Goal: Task Accomplishment & Management: Manage account settings

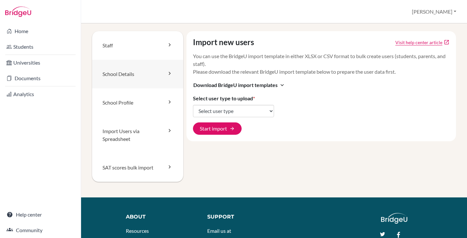
click at [125, 60] on link "School Details" at bounding box center [137, 74] width 91 height 29
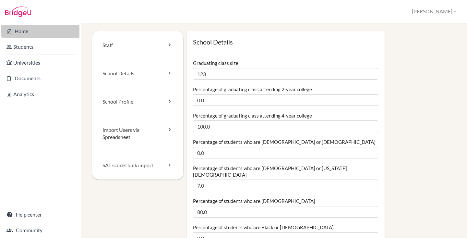
click at [26, 28] on link "Home" at bounding box center [40, 31] width 78 height 13
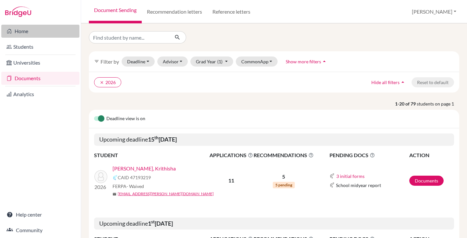
click at [30, 30] on link "Home" at bounding box center [40, 31] width 78 height 13
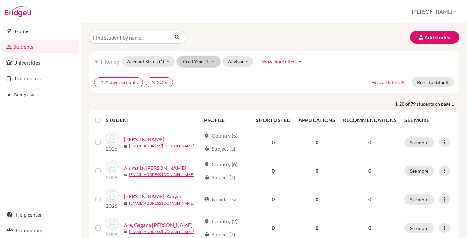
click at [197, 60] on button "Grad Year (1)" at bounding box center [198, 61] width 43 height 10
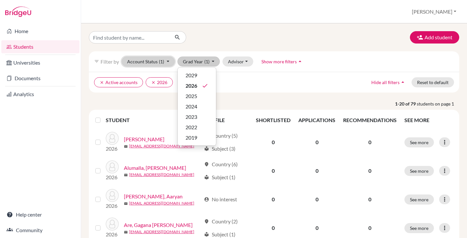
click at [143, 59] on button "Account Status (1)" at bounding box center [148, 61] width 53 height 10
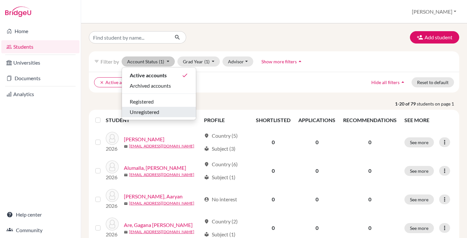
click at [150, 112] on span "Unregistered" at bounding box center [145, 112] width 30 height 8
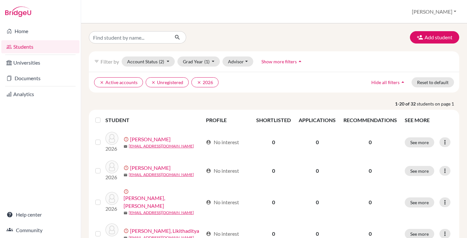
click at [103, 116] on label at bounding box center [103, 116] width 0 height 0
click at [0, 0] on input "checkbox" at bounding box center [0, 0] width 0 height 0
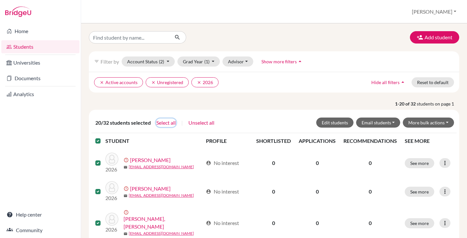
click at [163, 122] on button "Select all" at bounding box center [166, 122] width 20 height 8
click at [418, 123] on button "More bulk actions" at bounding box center [428, 122] width 51 height 10
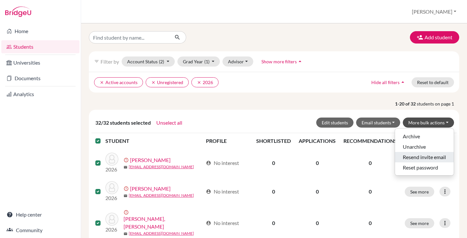
click at [418, 156] on button "Resend invite email" at bounding box center [424, 157] width 59 height 10
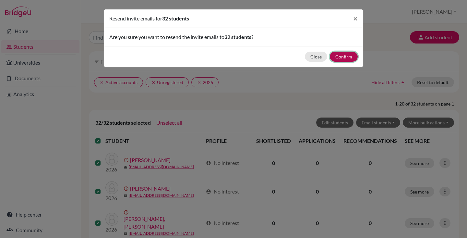
click at [343, 57] on button "Confirm" at bounding box center [344, 57] width 28 height 10
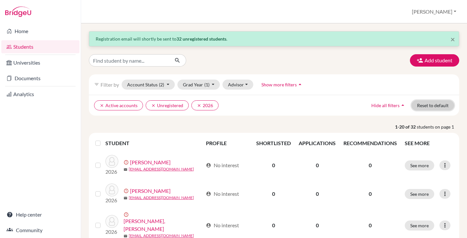
click at [428, 104] on button "Reset to default" at bounding box center [432, 105] width 42 height 10
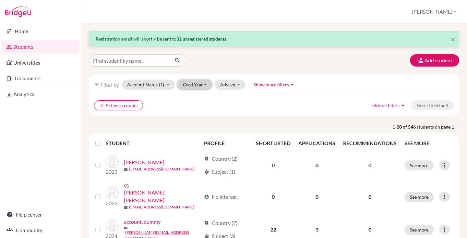
click at [203, 87] on button "Grad Year" at bounding box center [194, 84] width 35 height 10
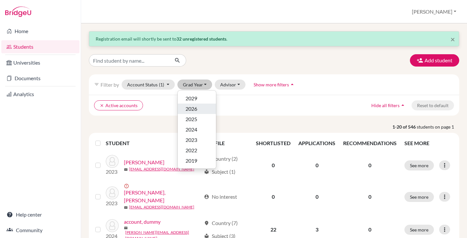
click at [201, 108] on div "2026" at bounding box center [196, 109] width 23 height 8
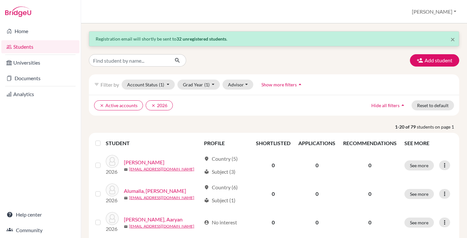
click at [103, 139] on label at bounding box center [103, 139] width 0 height 0
click at [0, 0] on input "checkbox" at bounding box center [0, 0] width 0 height 0
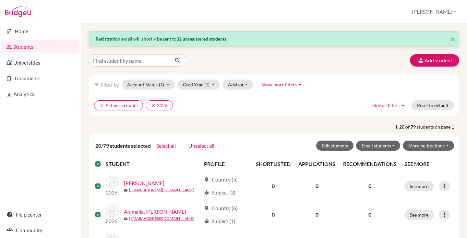
click at [103, 160] on label at bounding box center [103, 160] width 0 height 0
click at [0, 0] on input "checkbox" at bounding box center [0, 0] width 0 height 0
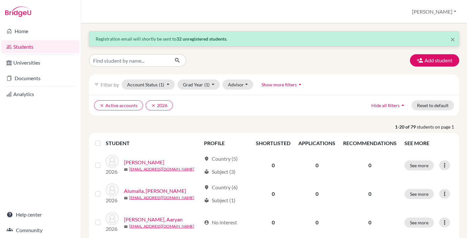
click at [117, 124] on p "1-20 of 79 students on page 1" at bounding box center [274, 126] width 380 height 7
click at [20, 32] on link "Home" at bounding box center [40, 31] width 78 height 13
